Goal: Information Seeking & Learning: Learn about a topic

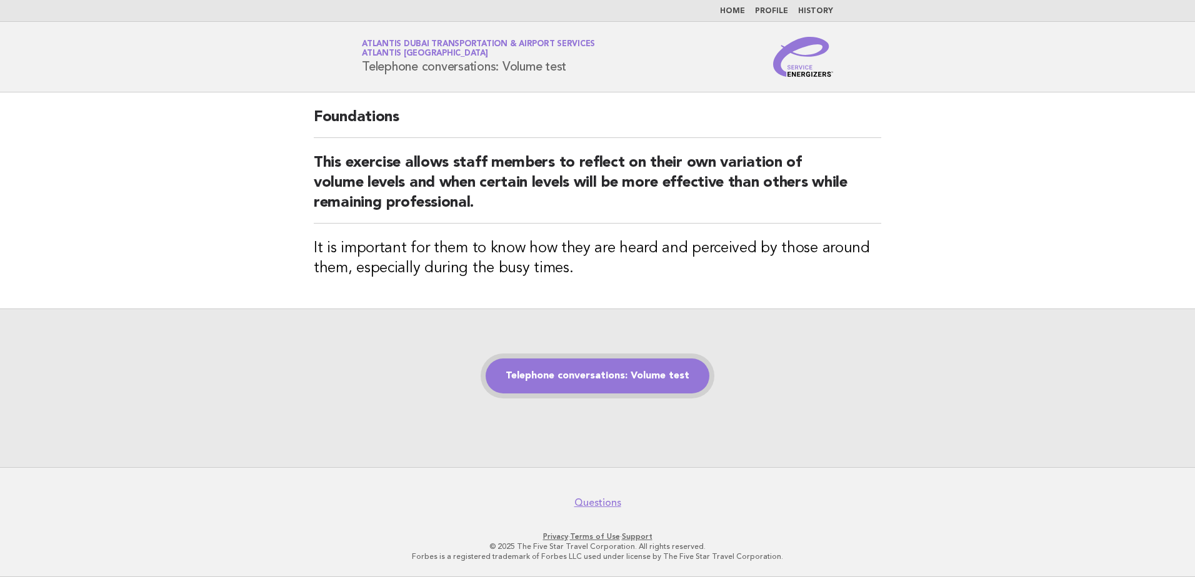
click at [562, 381] on link "Telephone conversations: Volume test" at bounding box center [598, 376] width 224 height 35
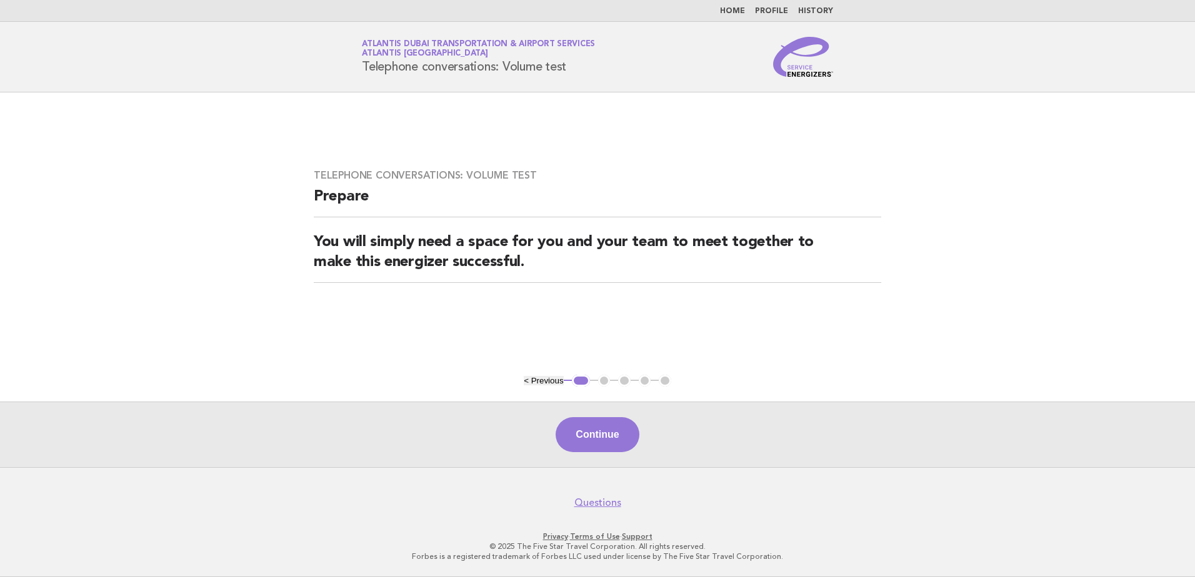
click at [736, 7] on link "Home" at bounding box center [732, 10] width 25 height 7
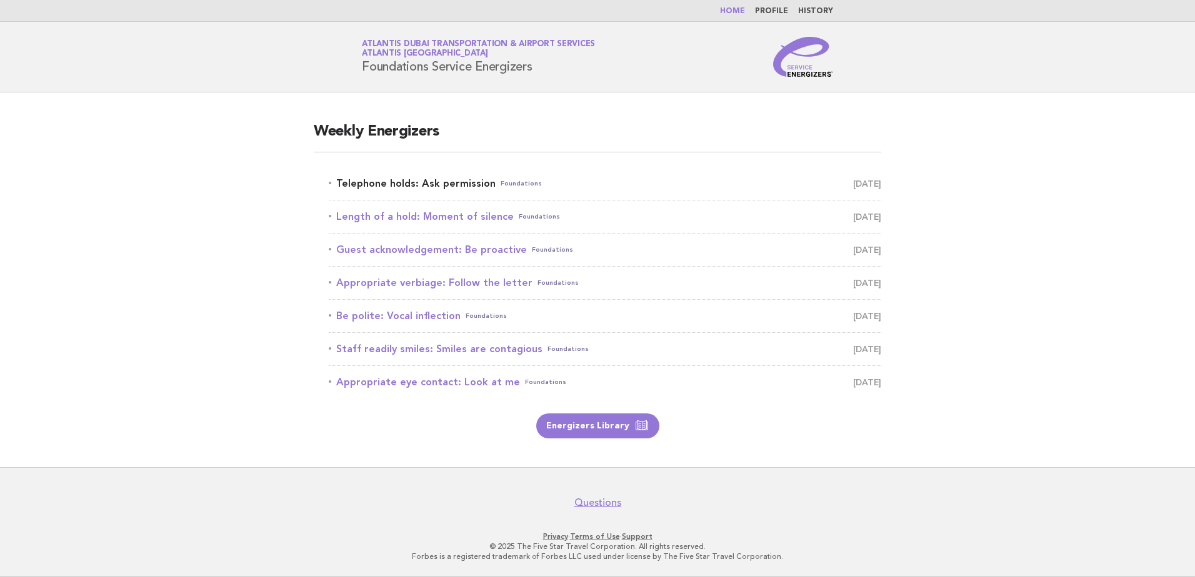
click at [437, 186] on link "Telephone holds: Ask permission Foundations August 20" at bounding box center [605, 183] width 552 height 17
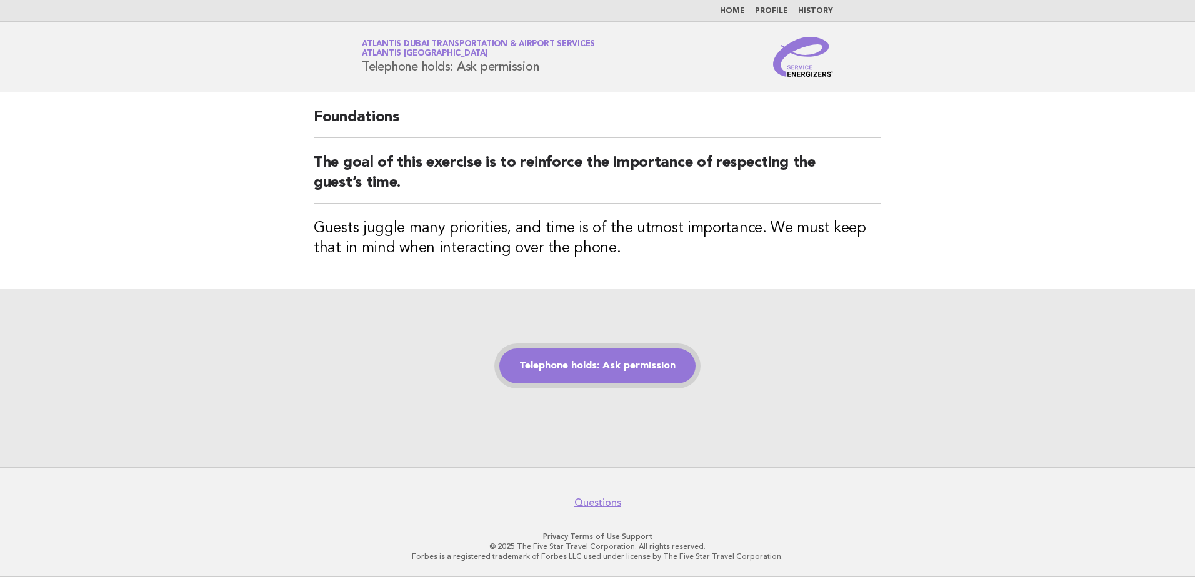
click at [581, 374] on link "Telephone holds: Ask permission" at bounding box center [597, 366] width 196 height 35
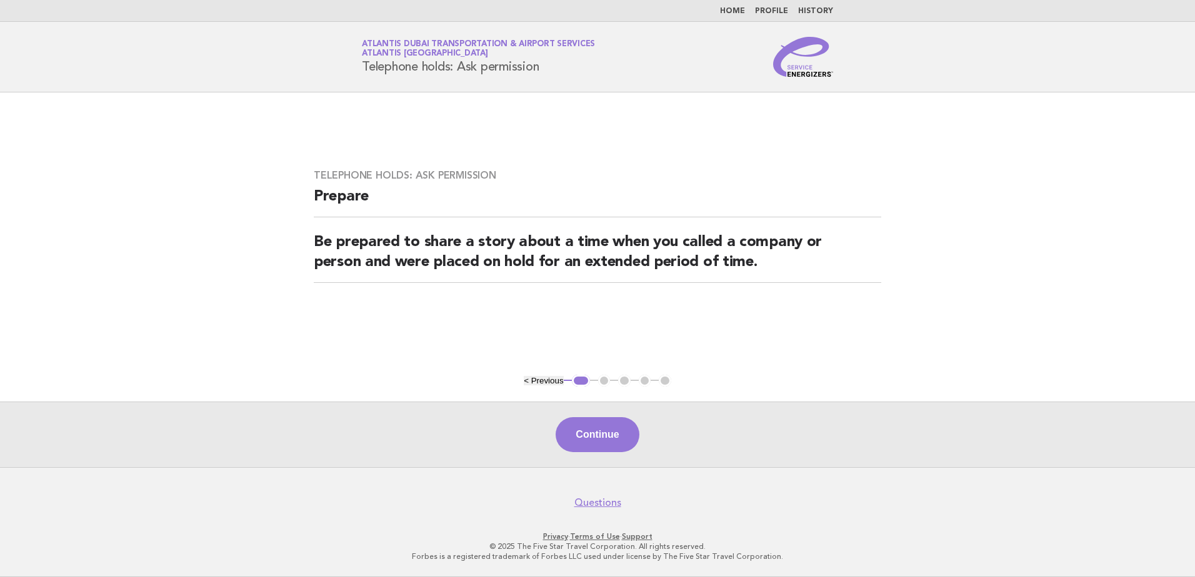
click at [585, 426] on button "Continue" at bounding box center [597, 434] width 83 height 35
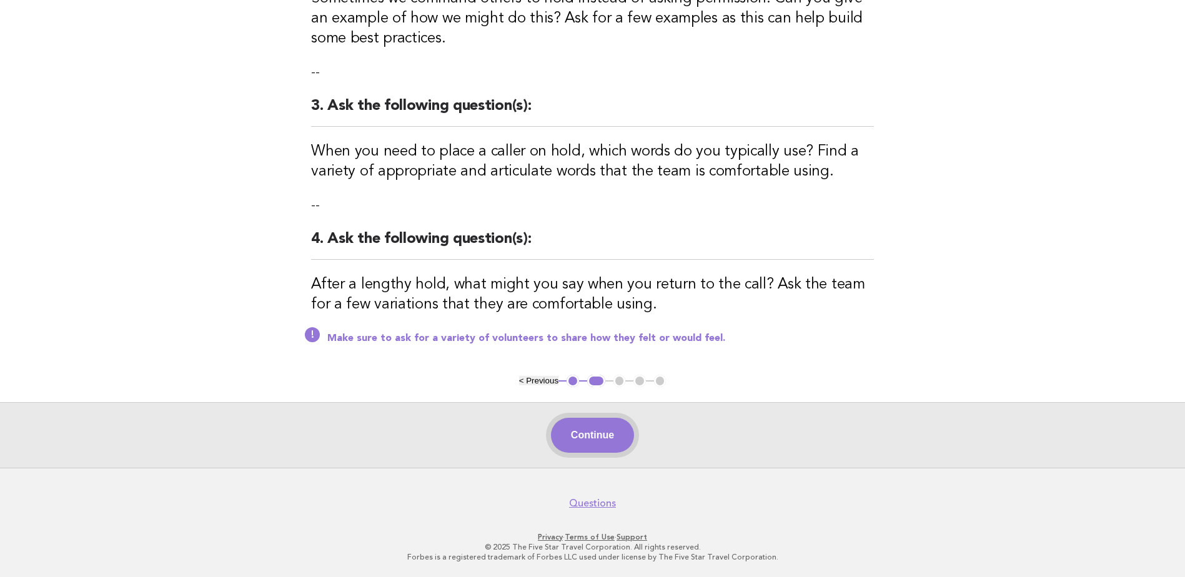
click at [577, 424] on button "Continue" at bounding box center [592, 435] width 83 height 35
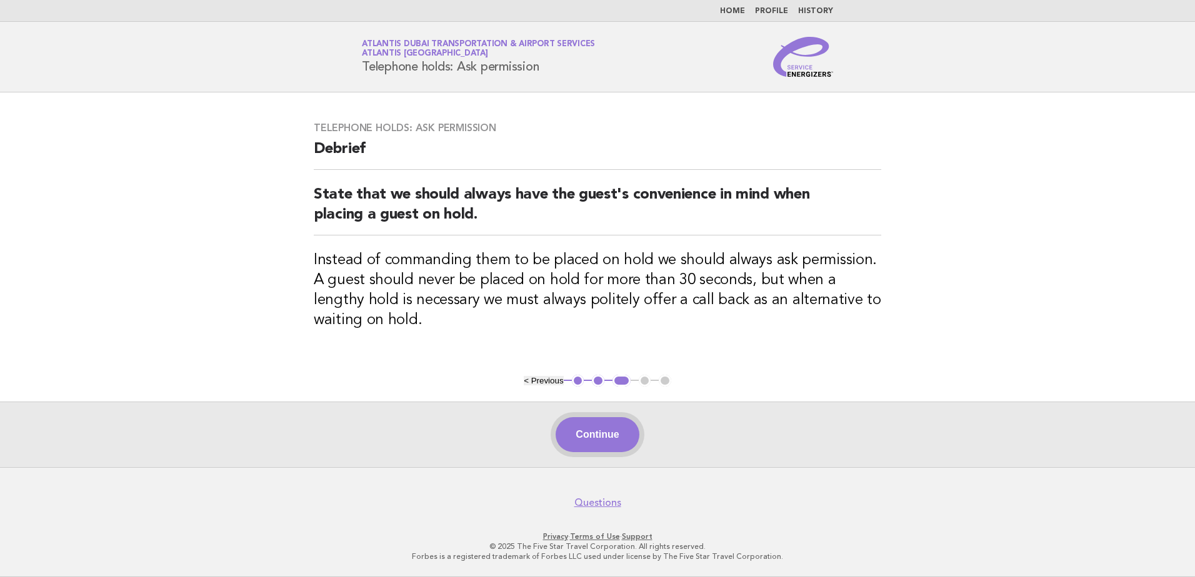
click at [563, 432] on button "Continue" at bounding box center [597, 434] width 83 height 35
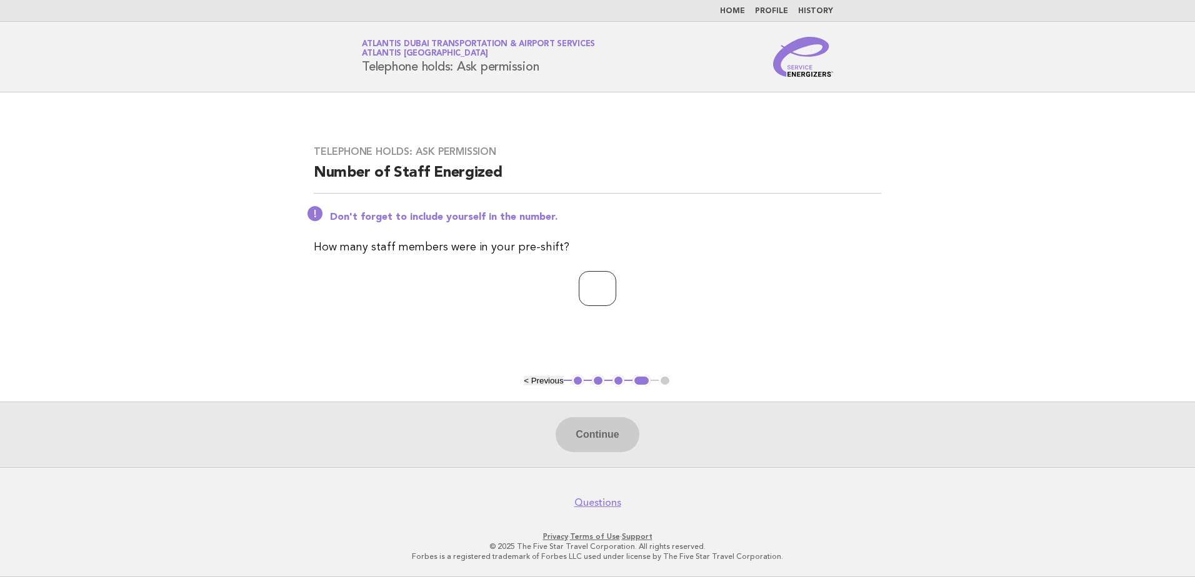
click at [579, 290] on input "number" at bounding box center [597, 288] width 37 height 35
type input "*"
click at [585, 441] on button "Continue" at bounding box center [597, 434] width 83 height 35
